Goal: Task Accomplishment & Management: Manage account settings

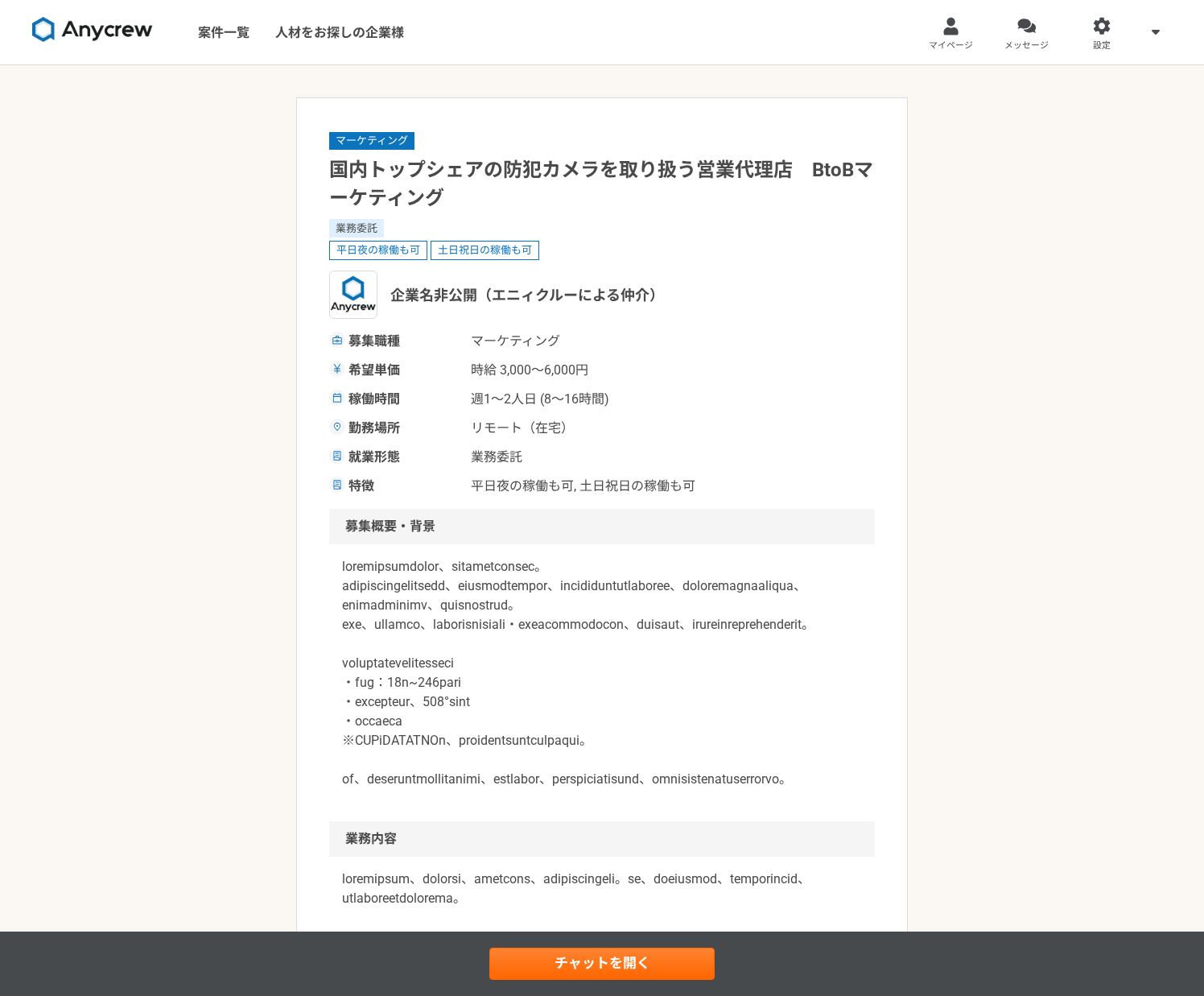
click at [100, 31] on img at bounding box center [93, 30] width 121 height 26
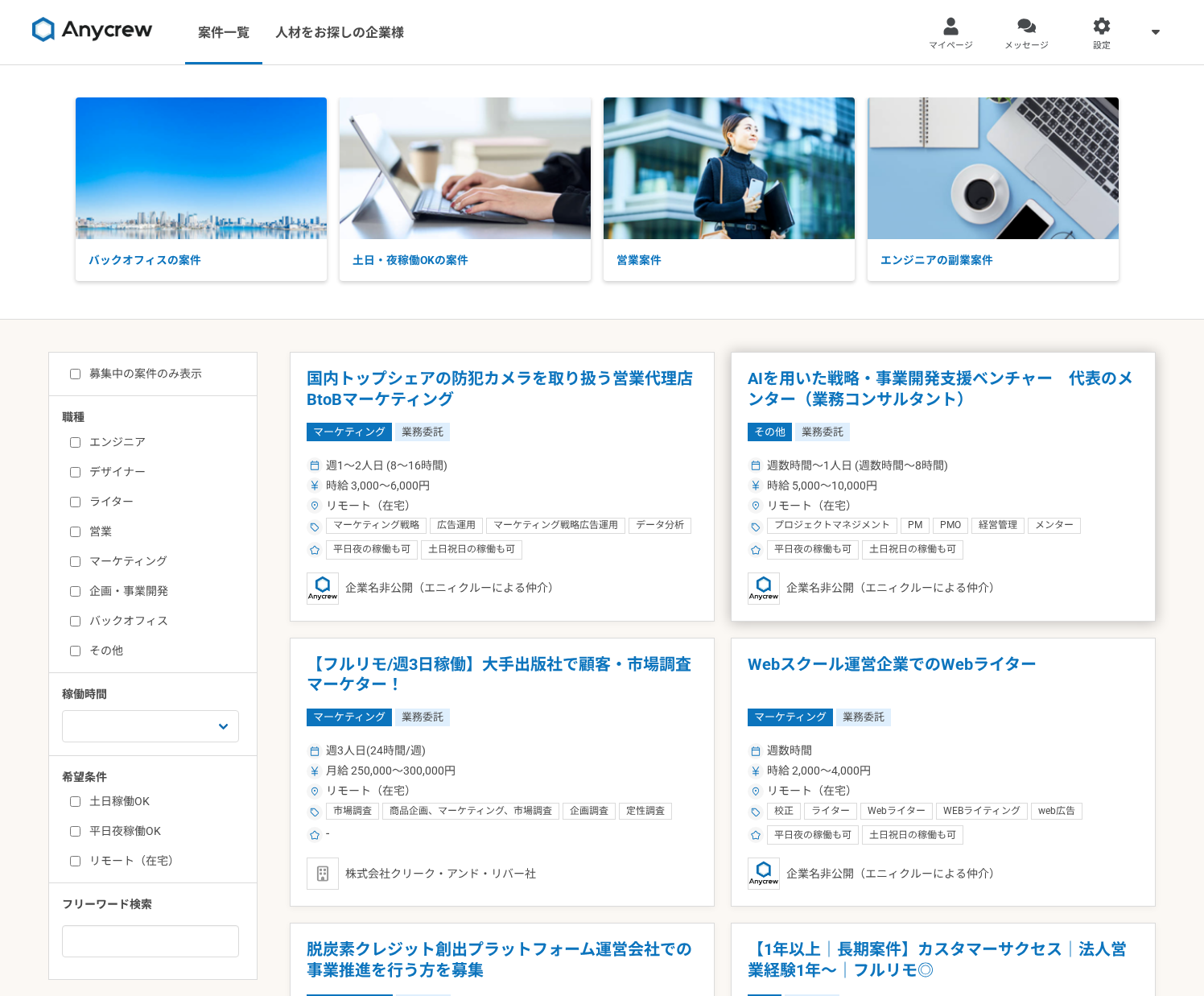
click at [839, 380] on h1 "AIを用いた戦略・事業開発支援ベンチャー　代表のメンター（業務コンサルタント）" at bounding box center [943, 390] width 391 height 41
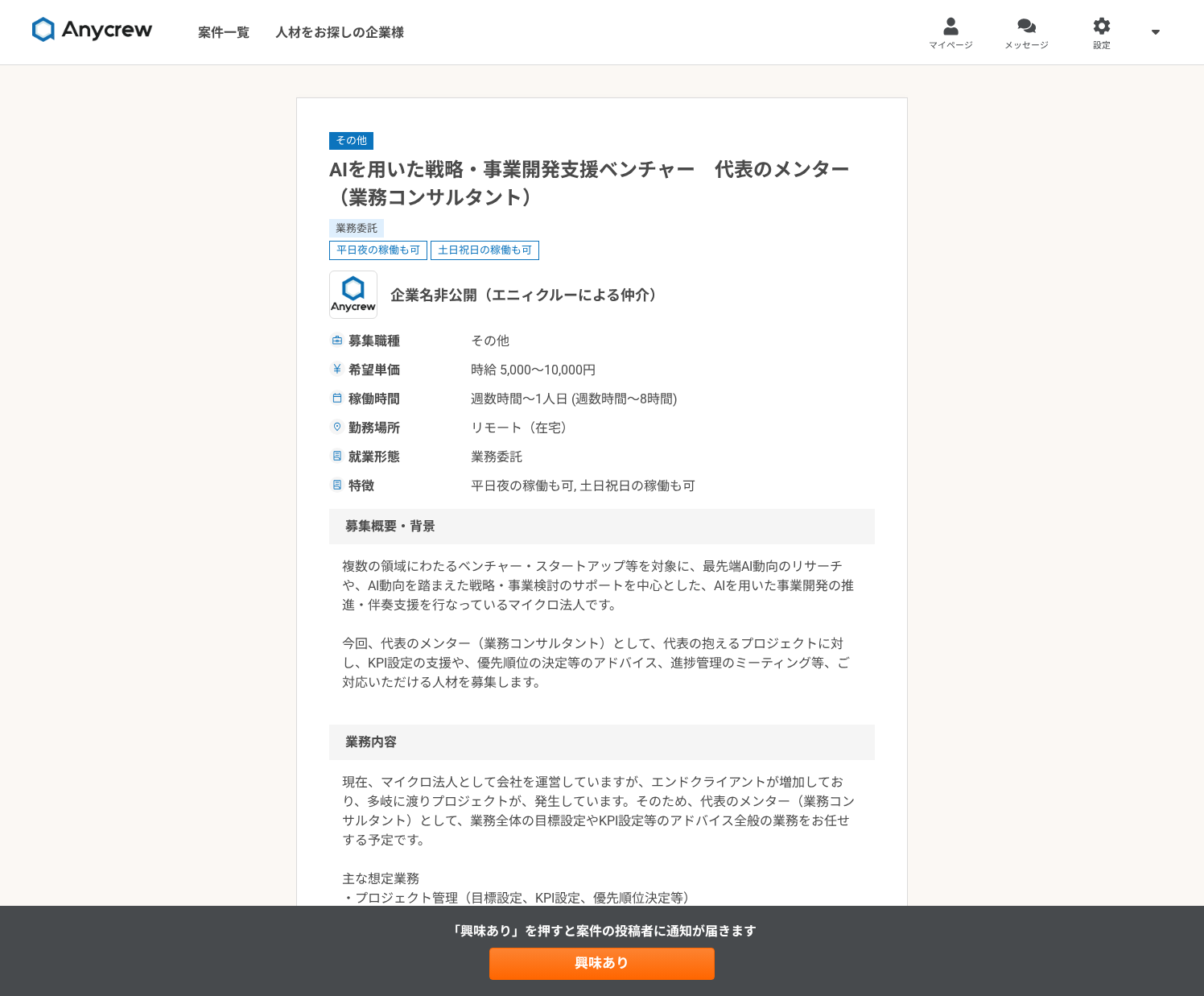
click at [89, 34] on img at bounding box center [93, 30] width 121 height 26
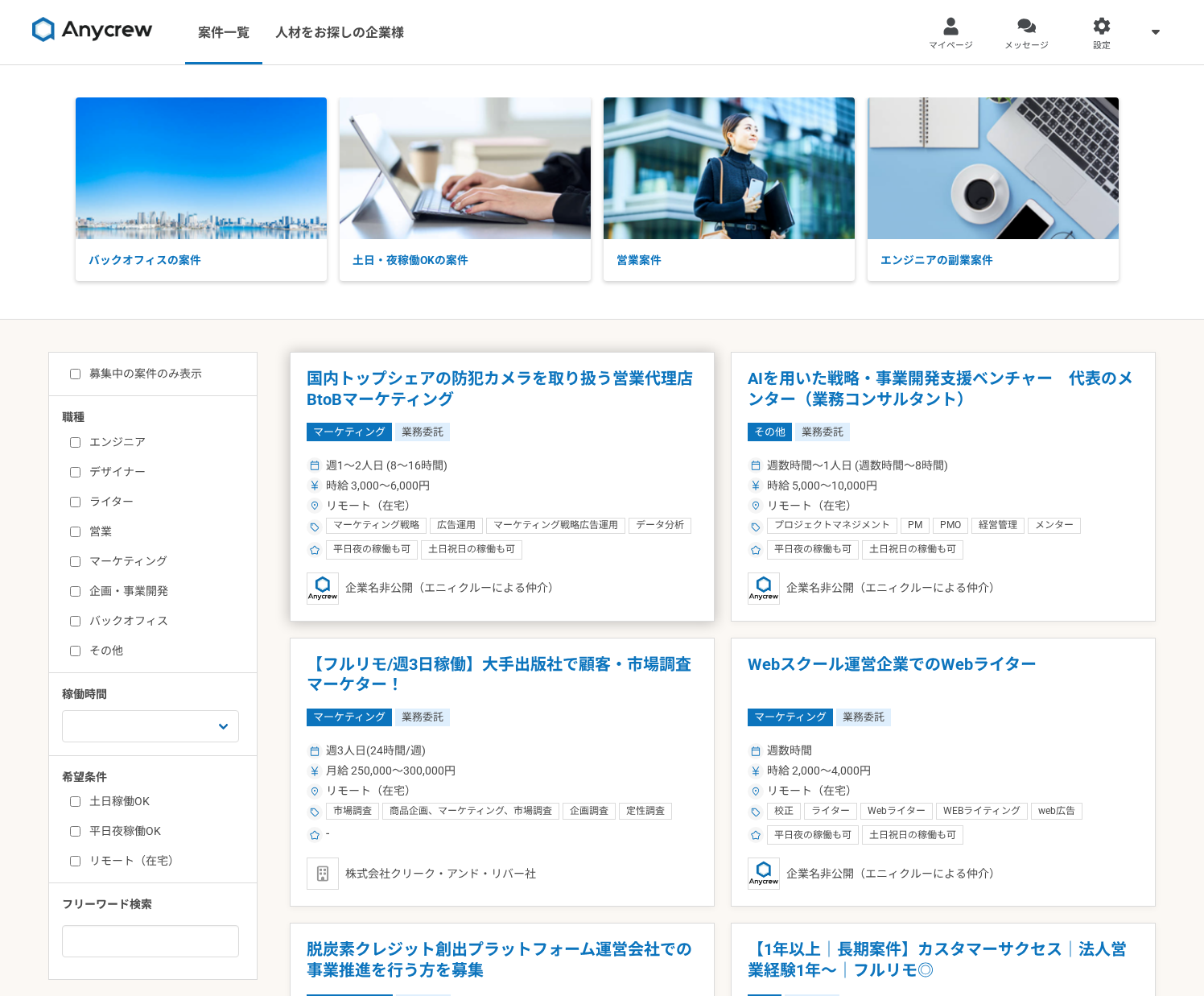
click at [550, 378] on h1 "国内トップシェアの防犯カメラを取り扱う営業代理店　BtoBマーケティング" at bounding box center [503, 390] width 391 height 41
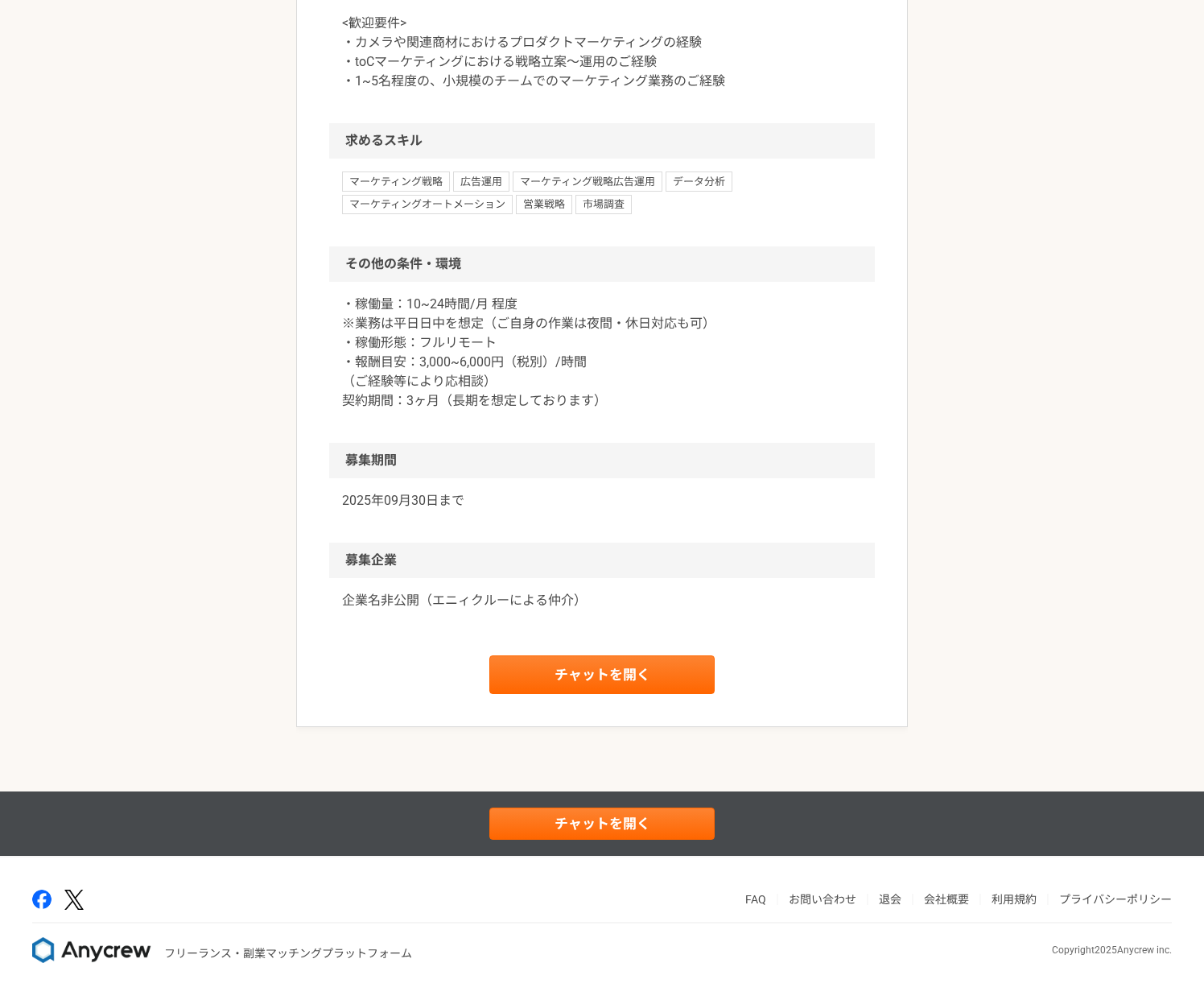
scroll to position [1436, 0]
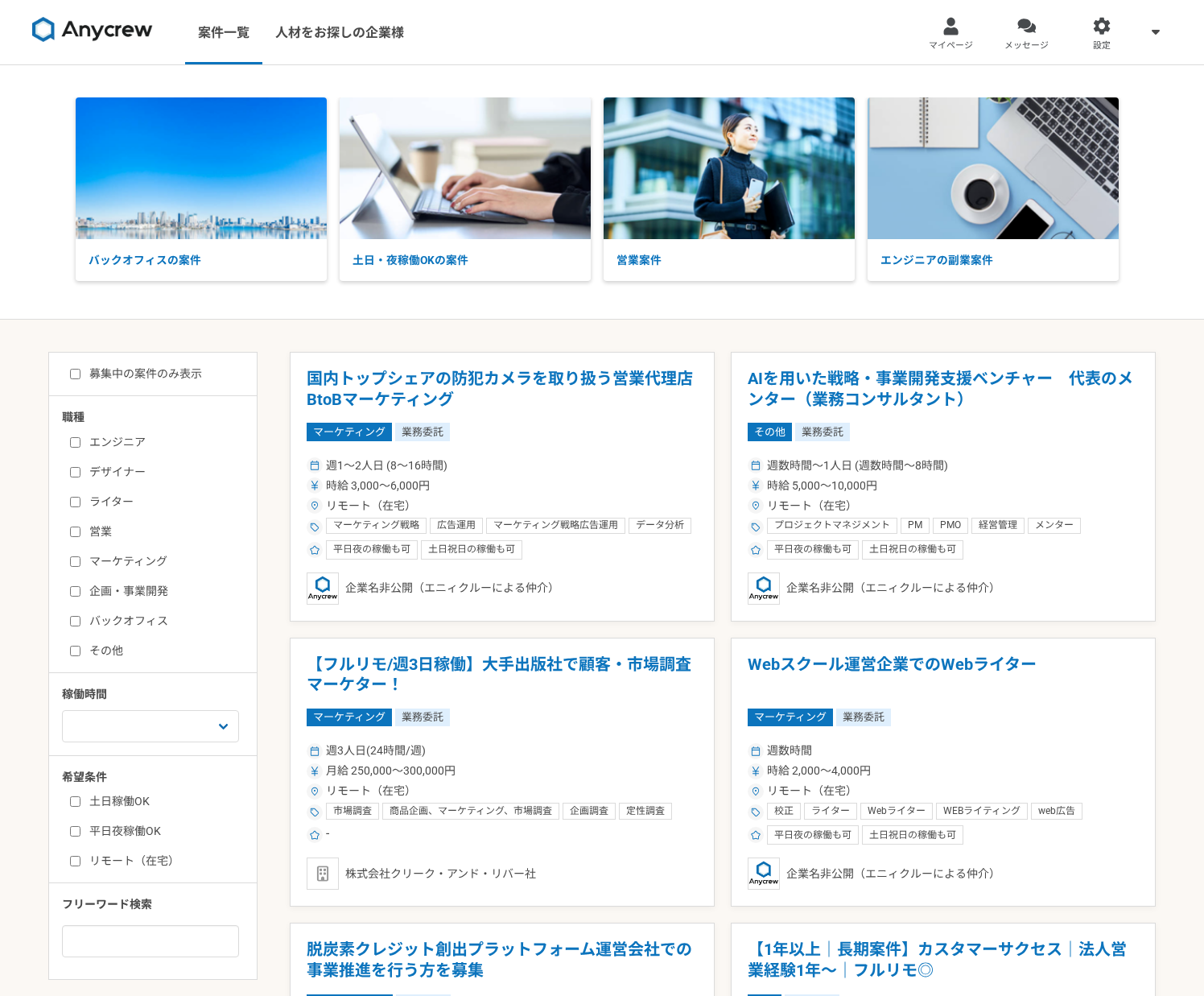
click at [604, 381] on h1 "国内トップシェアの防犯カメラを取り扱う営業代理店　BtoBマーケティング" at bounding box center [503, 390] width 391 height 41
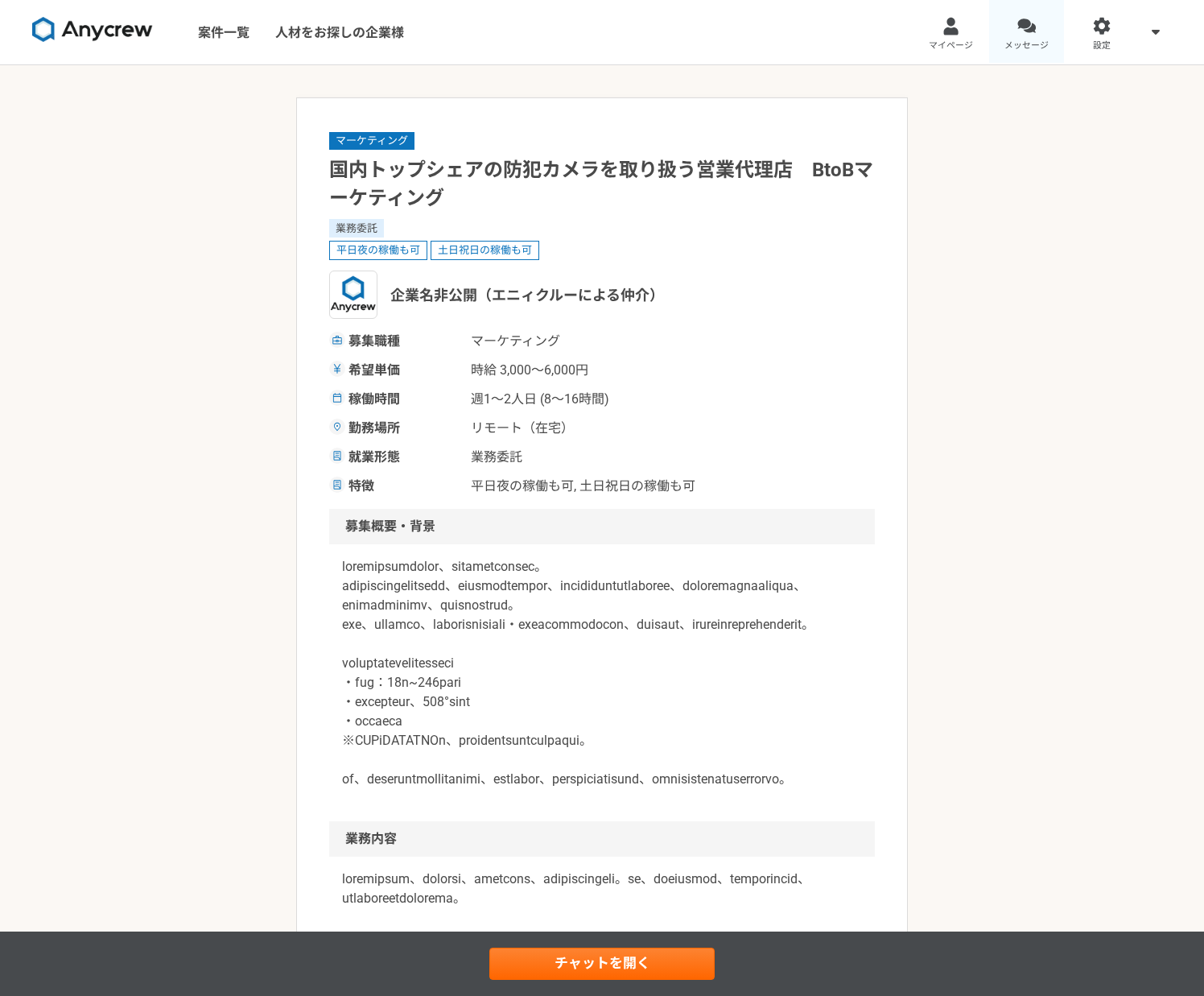
click at [1022, 24] on div at bounding box center [1026, 26] width 19 height 19
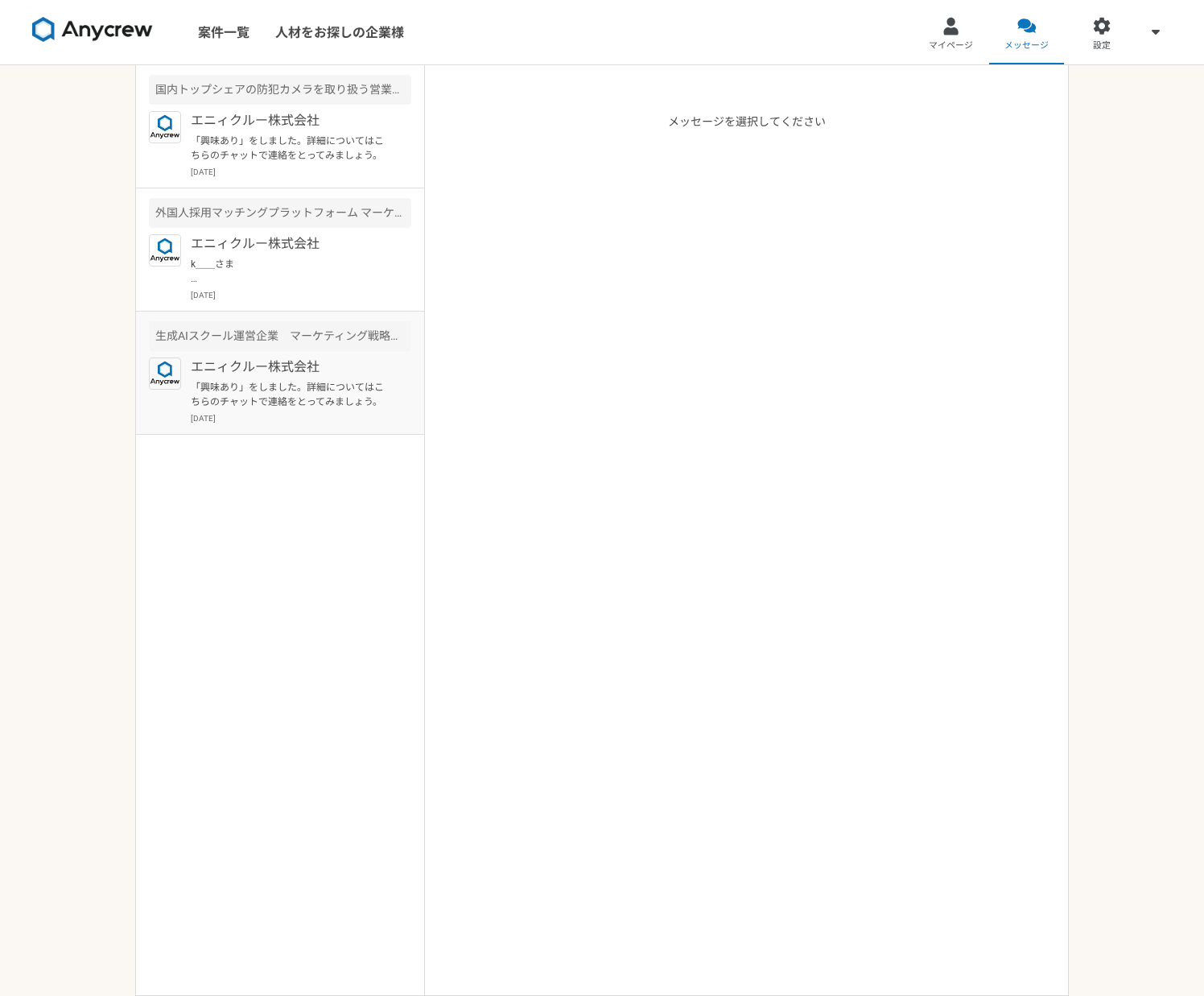
click at [265, 391] on p "「興味あり」をしました。詳細についてはこちらのチャットで連絡をとってみましょう。" at bounding box center [290, 395] width 199 height 29
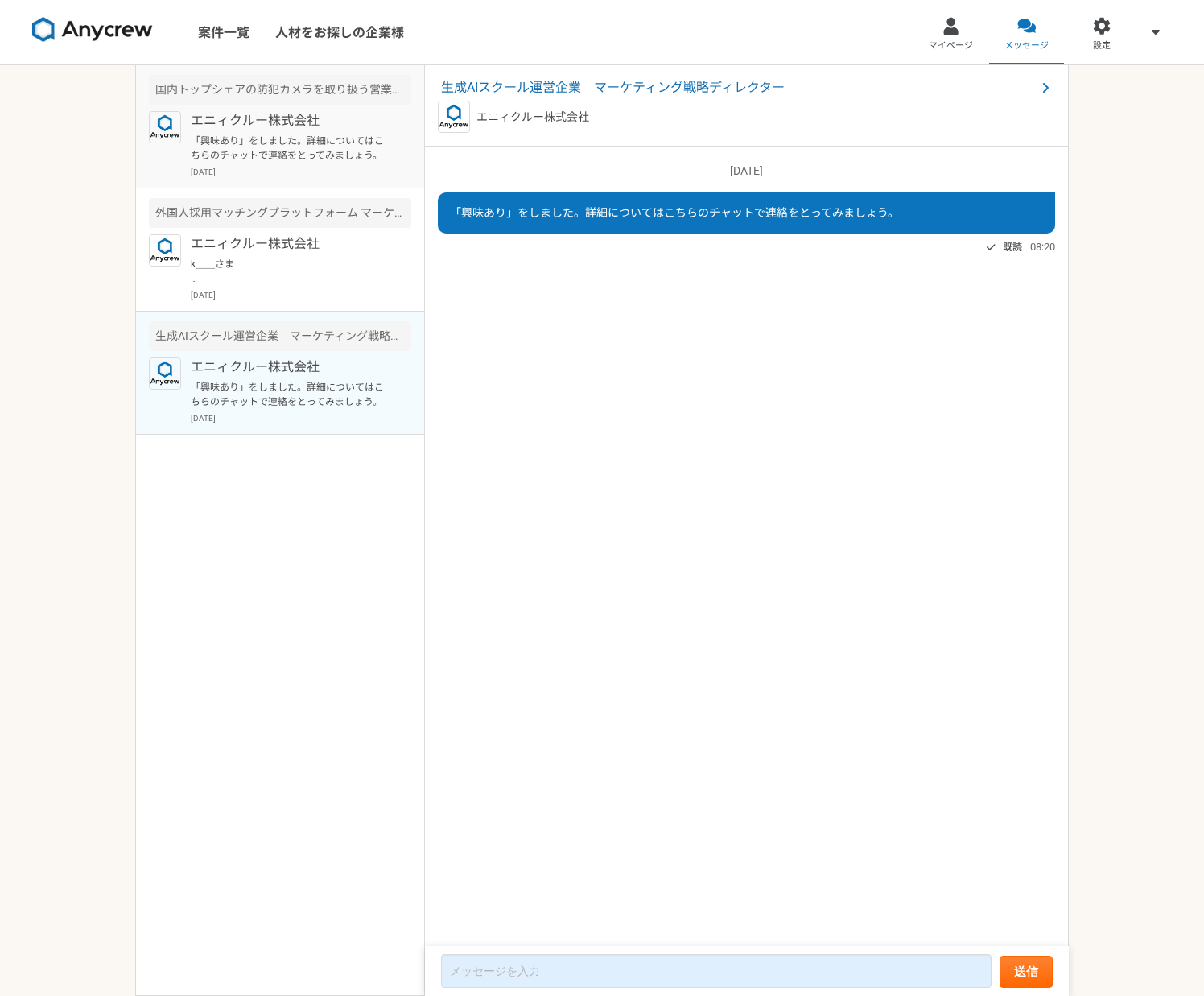
click at [316, 157] on p "「興味あり」をしました。詳細についてはこちらのチャットで連絡をとってみましょう。" at bounding box center [290, 148] width 199 height 29
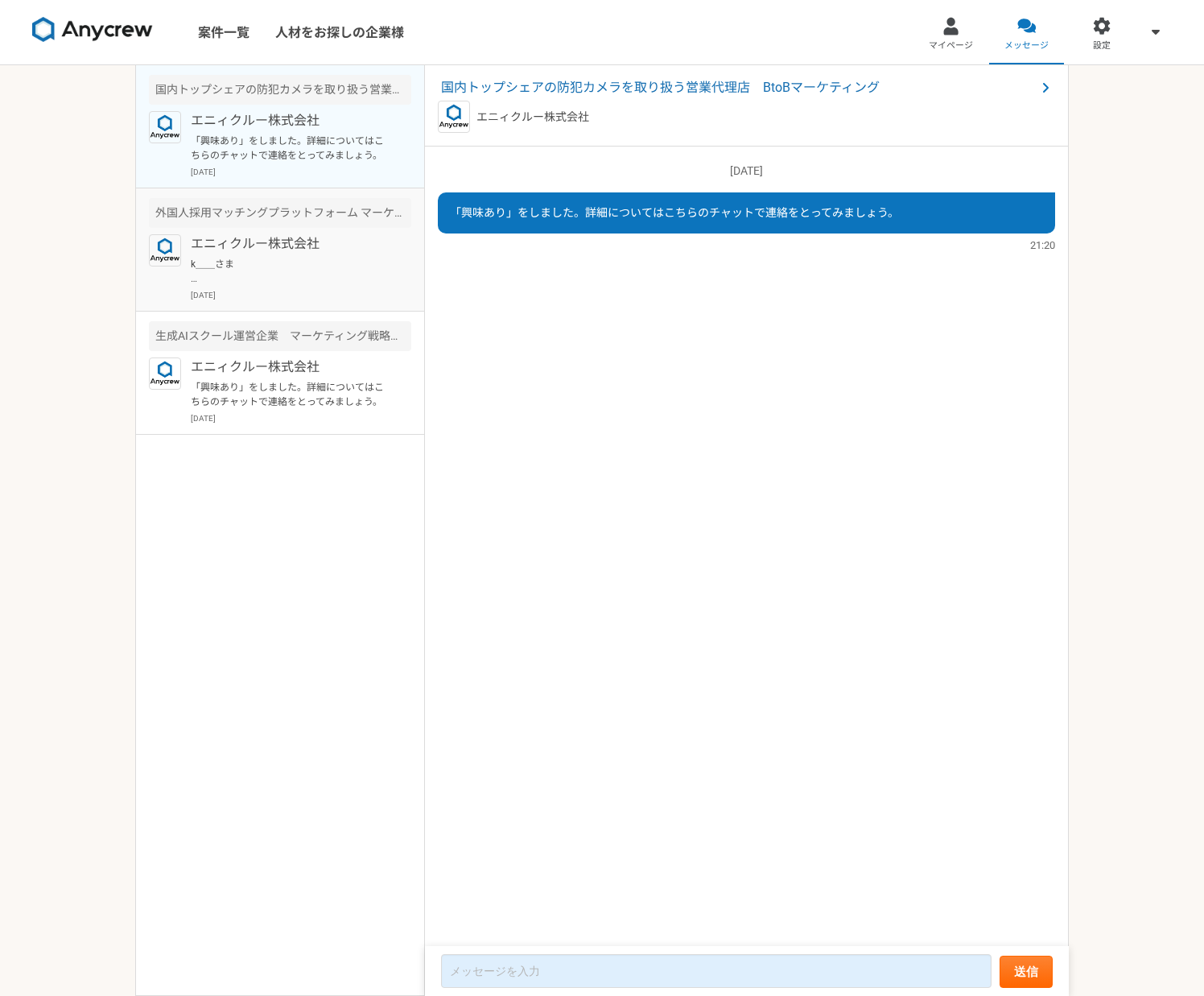
click at [324, 234] on p "エニィクルー株式会社" at bounding box center [290, 243] width 199 height 20
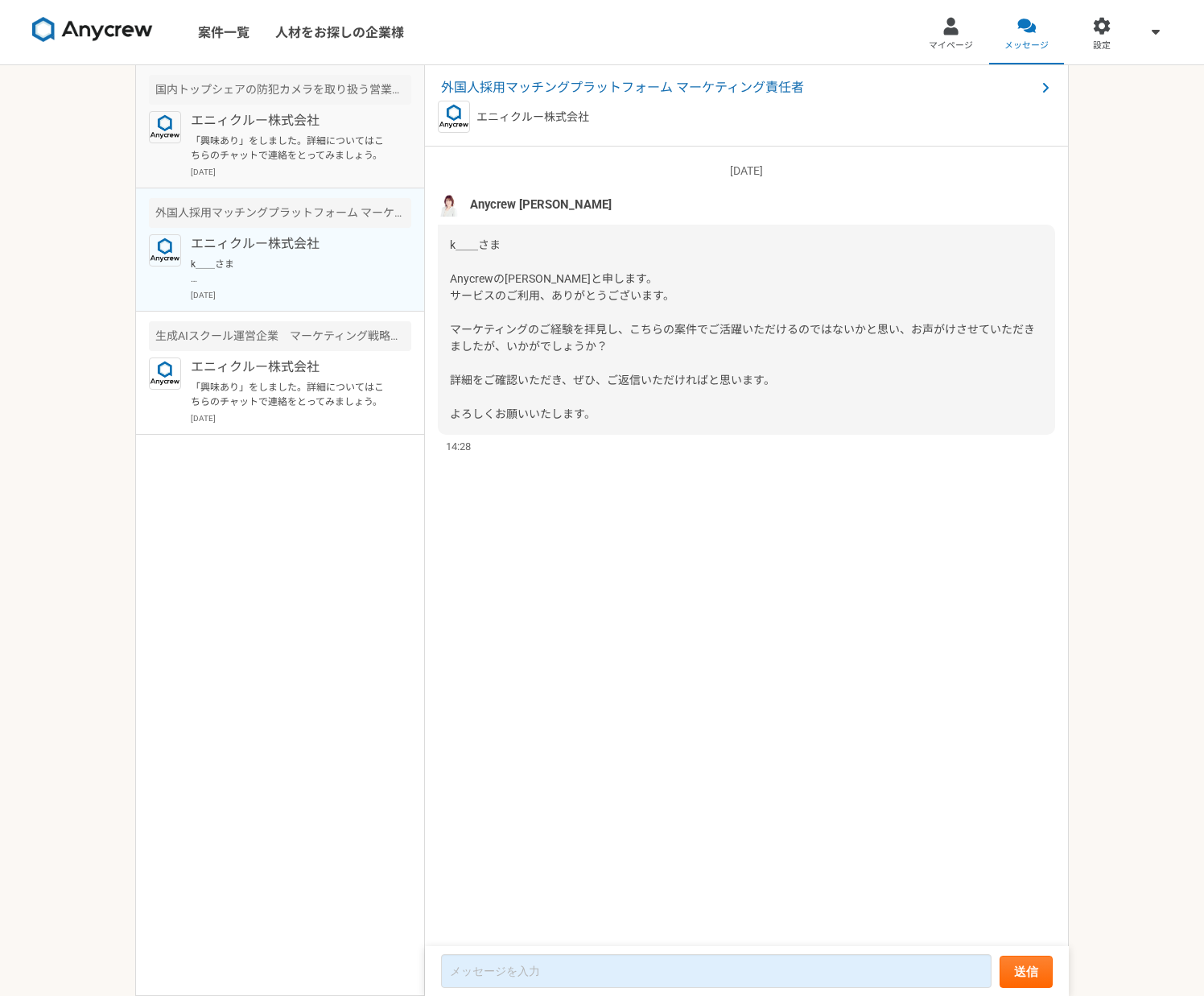
click at [243, 88] on div "国内トップシェアの防犯カメラを取り扱う営業代理店　BtoBマーケティング" at bounding box center [280, 89] width 263 height 30
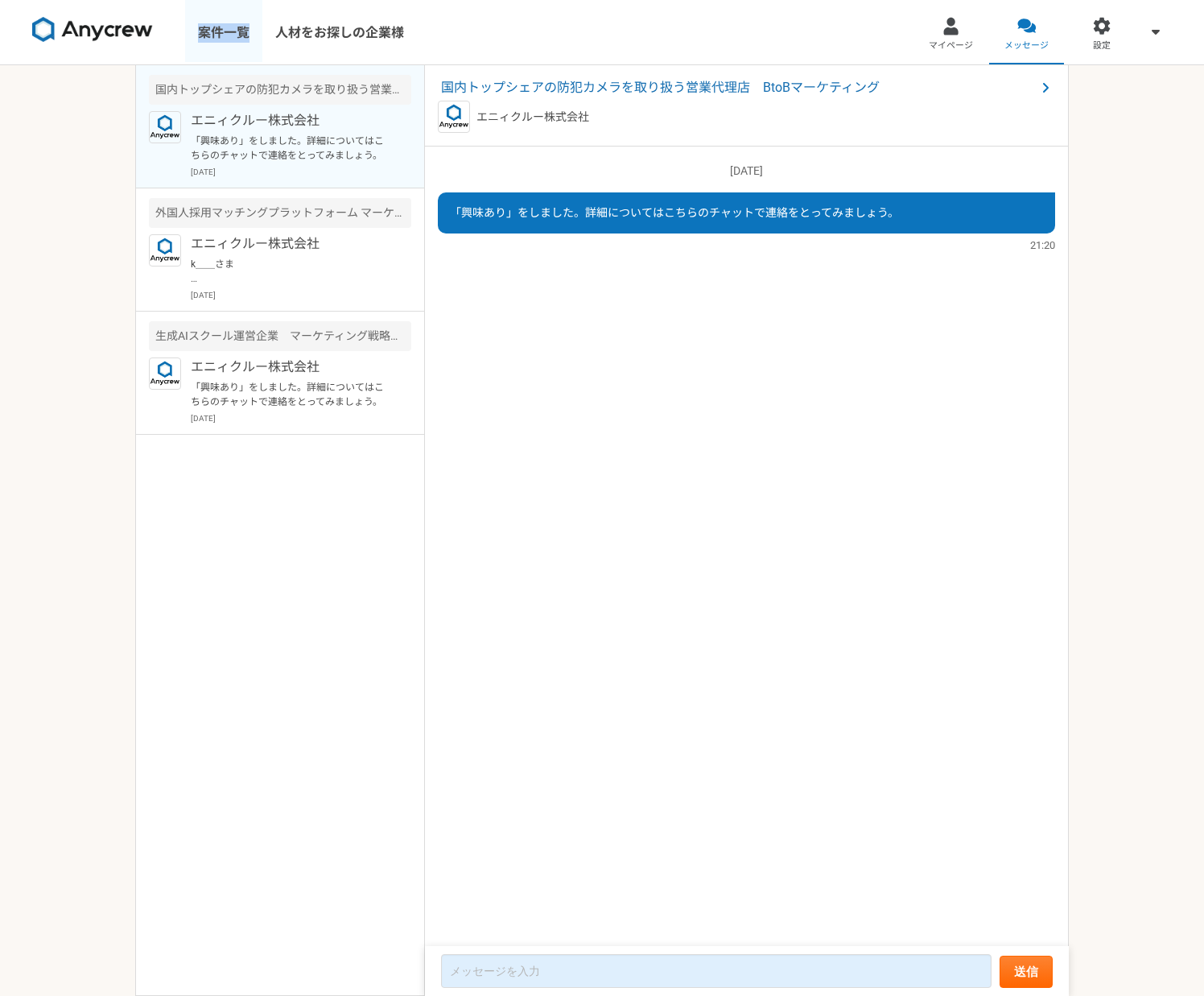
click at [223, 31] on link "案件一覧" at bounding box center [224, 32] width 77 height 65
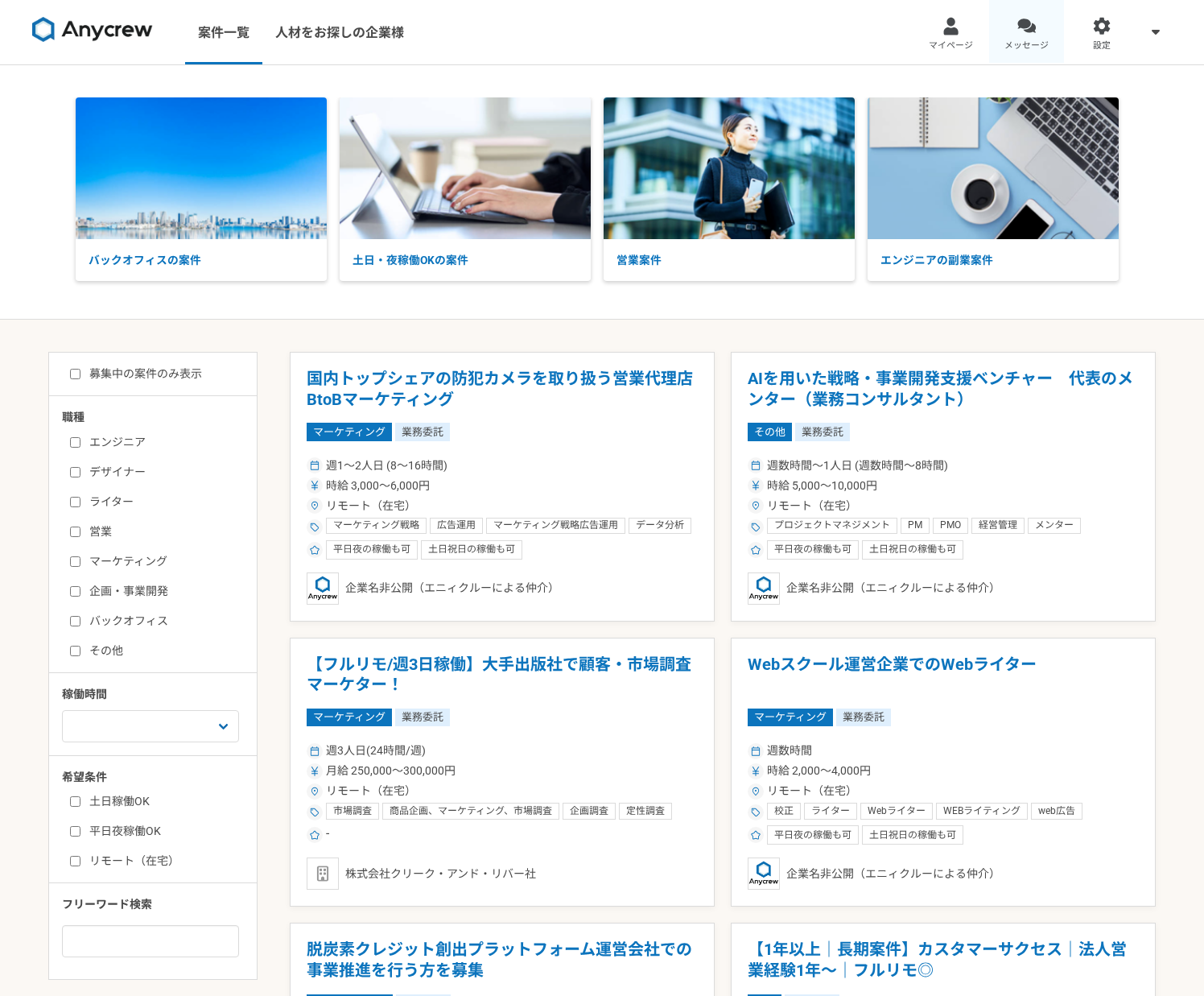
click at [1024, 40] on span "メッセージ" at bounding box center [1026, 45] width 44 height 13
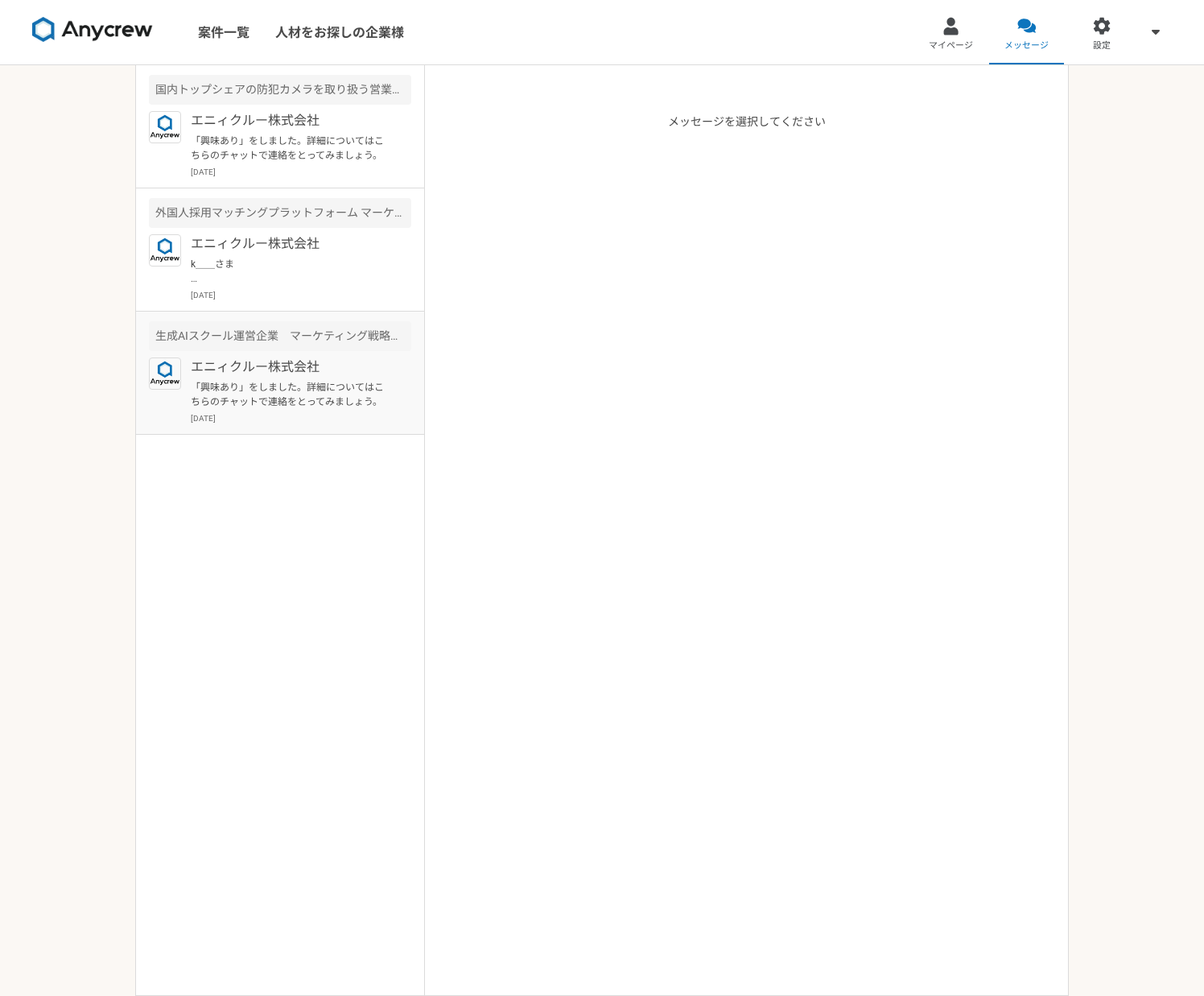
click at [326, 354] on article "生成AIスクール運営企業　マーケティング戦略ディレクター エニィクルー株式会社 「興味あり」をしました。詳細についてはこちらのチャットで連絡をとってみましょう…" at bounding box center [280, 373] width 288 height 123
